Goal: Complete application form

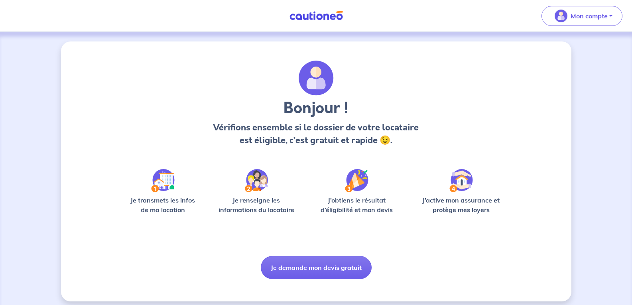
click at [632, 94] on html "Mon compte Me déconnecter Bonjour ! Vérifions ensemble si le dossier de votre l…" at bounding box center [316, 155] width 632 height 311
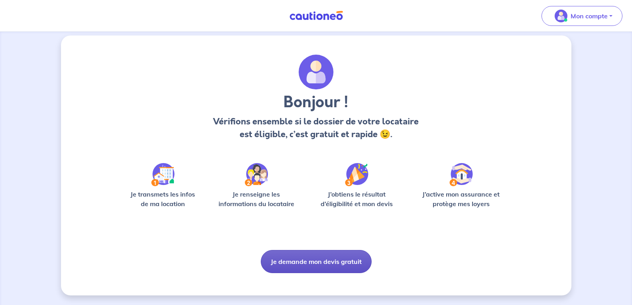
click at [339, 260] on button "Je demande mon devis gratuit" at bounding box center [316, 261] width 111 height 23
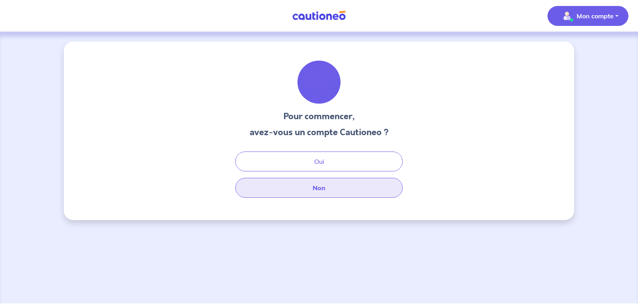
click at [316, 191] on button "Non" at bounding box center [318, 188] width 167 height 20
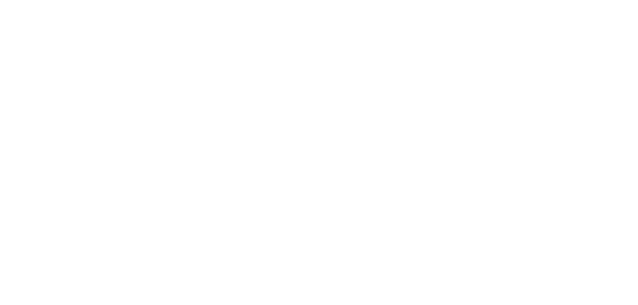
select select "FR"
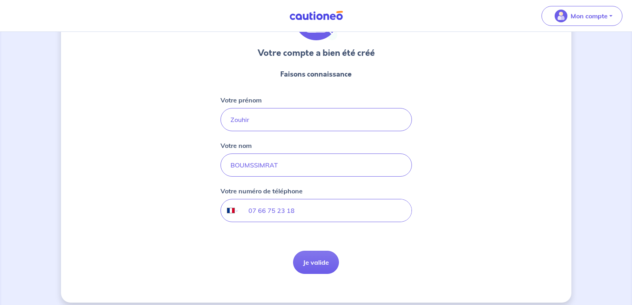
scroll to position [71, 0]
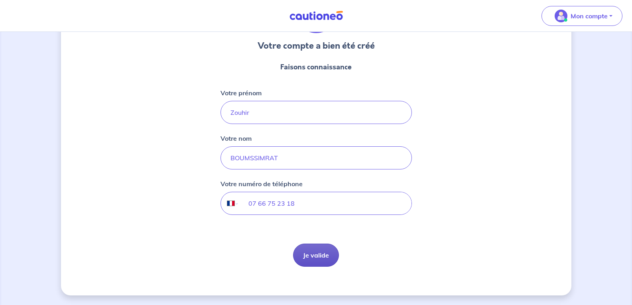
click at [309, 254] on button "Je valide" at bounding box center [316, 255] width 46 height 23
